Goal: Information Seeking & Learning: Understand process/instructions

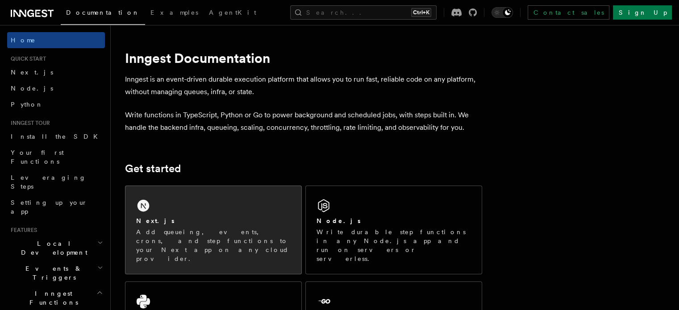
click at [195, 236] on p "Add queueing, events, crons, and step functions to your Next app on any cloud p…" at bounding box center [213, 246] width 154 height 36
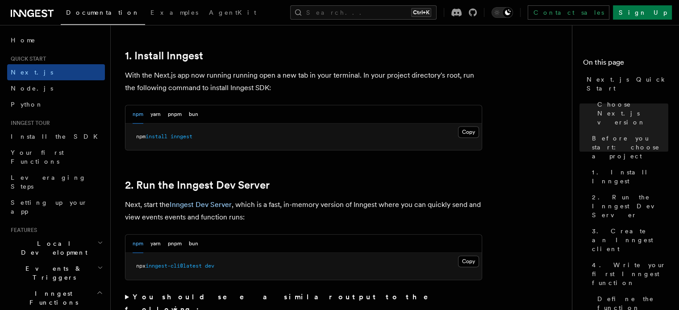
scroll to position [484, 0]
click at [470, 260] on button "Copy Copied" at bounding box center [468, 261] width 21 height 12
click at [463, 262] on button "Copy Copied" at bounding box center [468, 261] width 21 height 12
